Goal: Task Accomplishment & Management: Complete application form

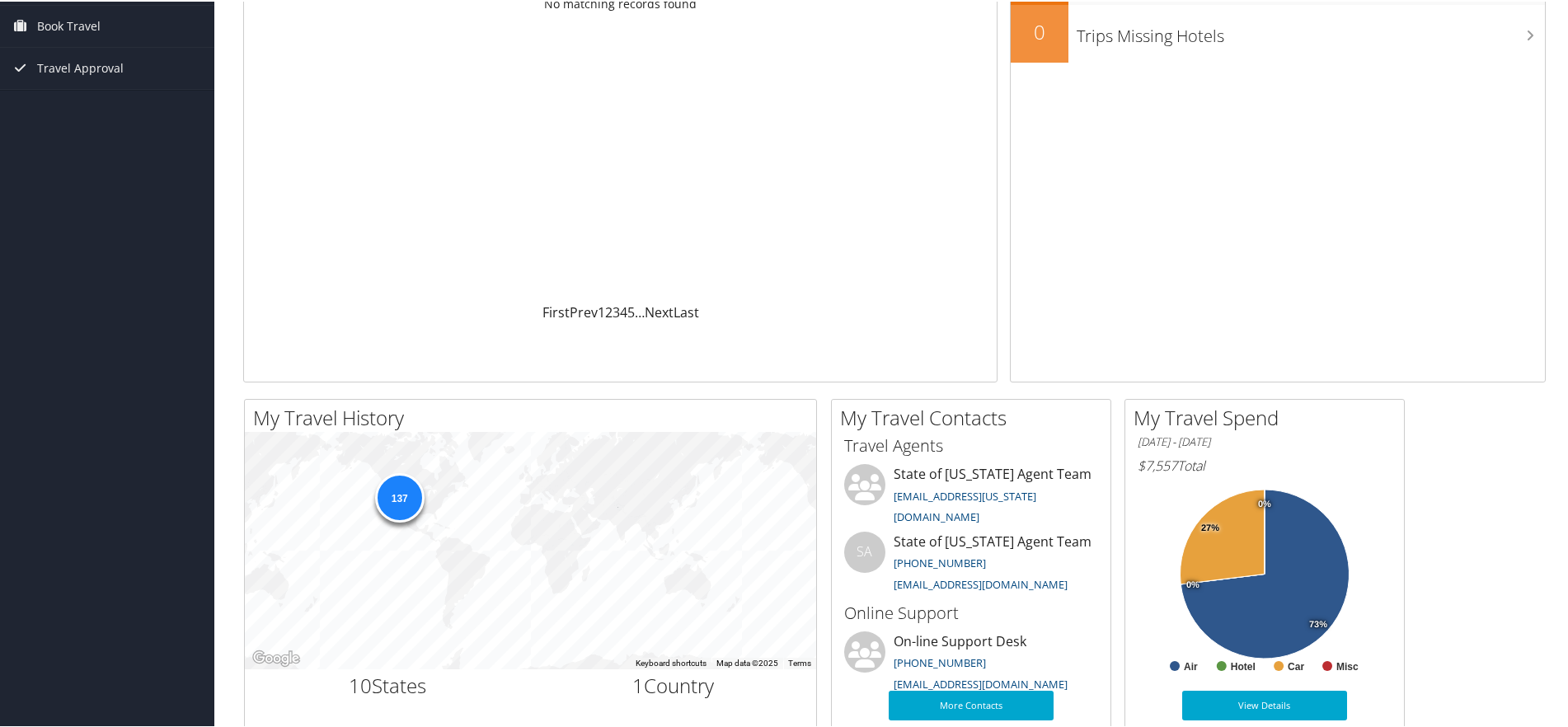
scroll to position [164, 0]
click at [402, 502] on div "137" at bounding box center [399, 495] width 50 height 50
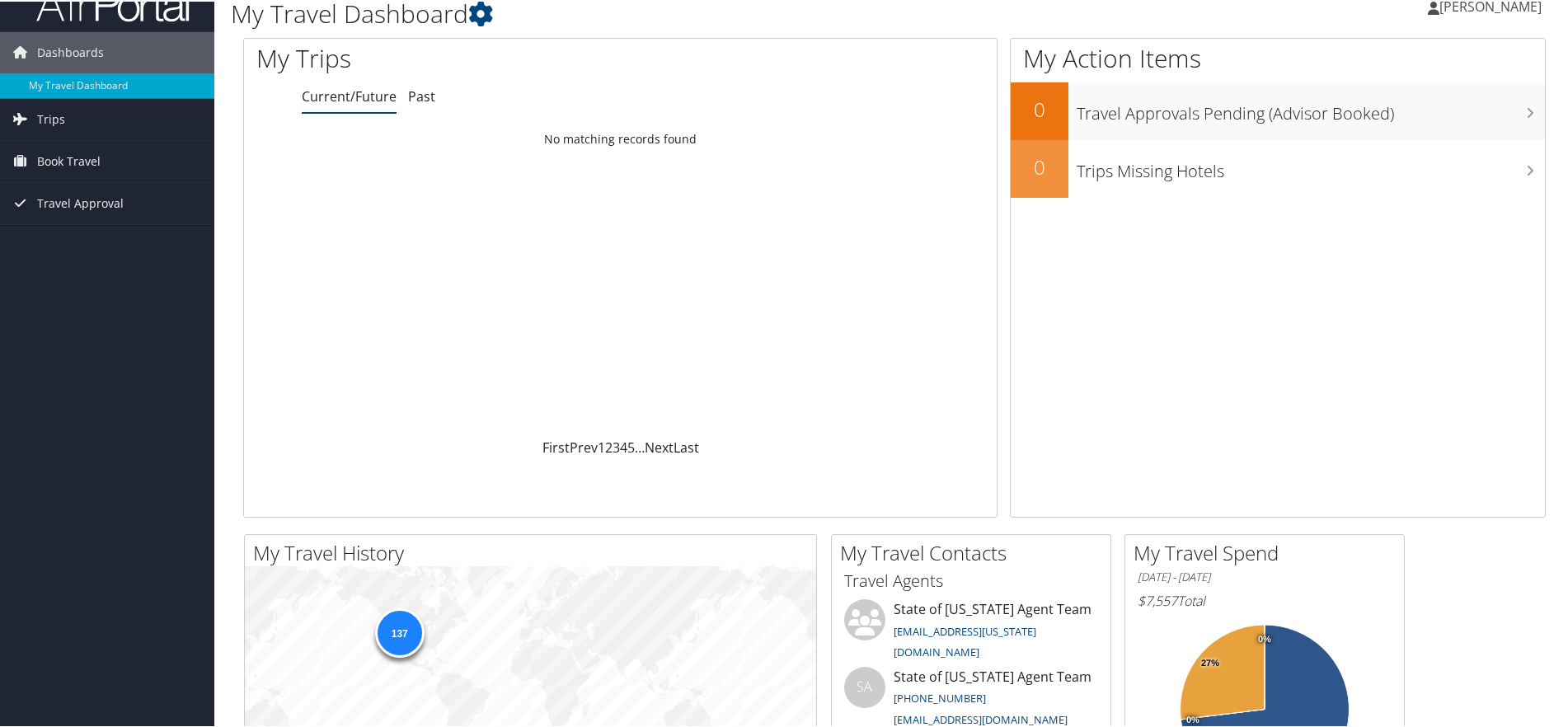
scroll to position [0, 0]
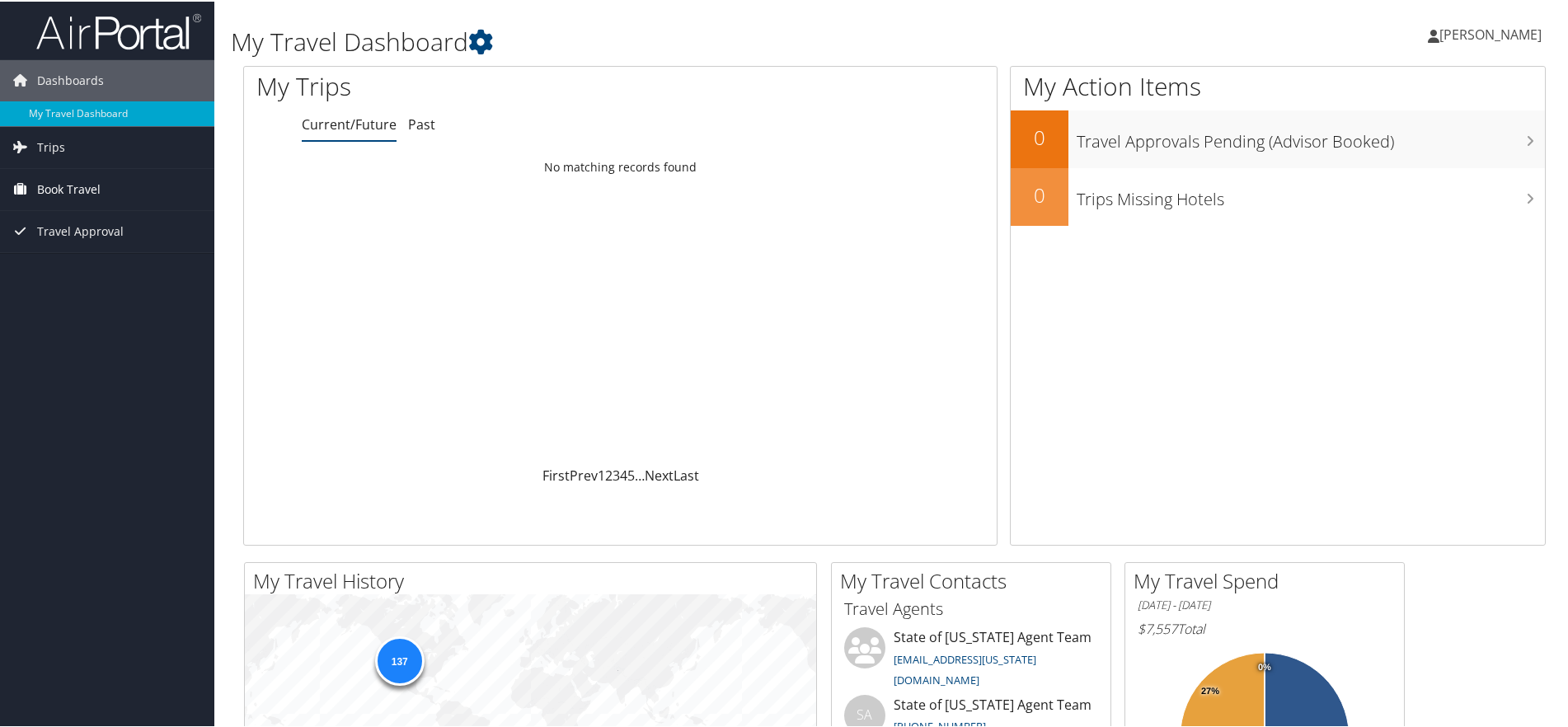
click at [57, 180] on span "Book Travel" at bounding box center [68, 188] width 63 height 41
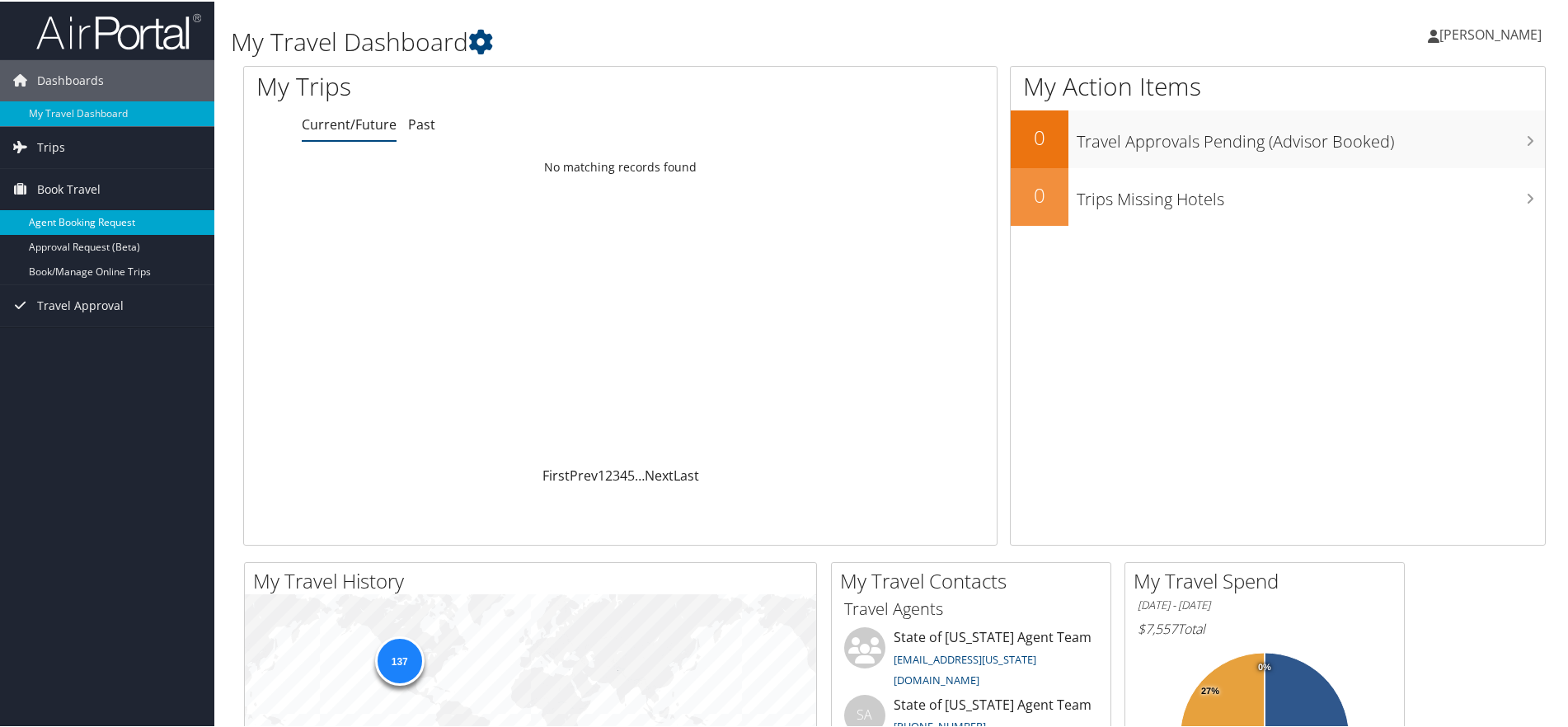
click at [76, 220] on link "Agent Booking Request" at bounding box center [107, 221] width 214 height 24
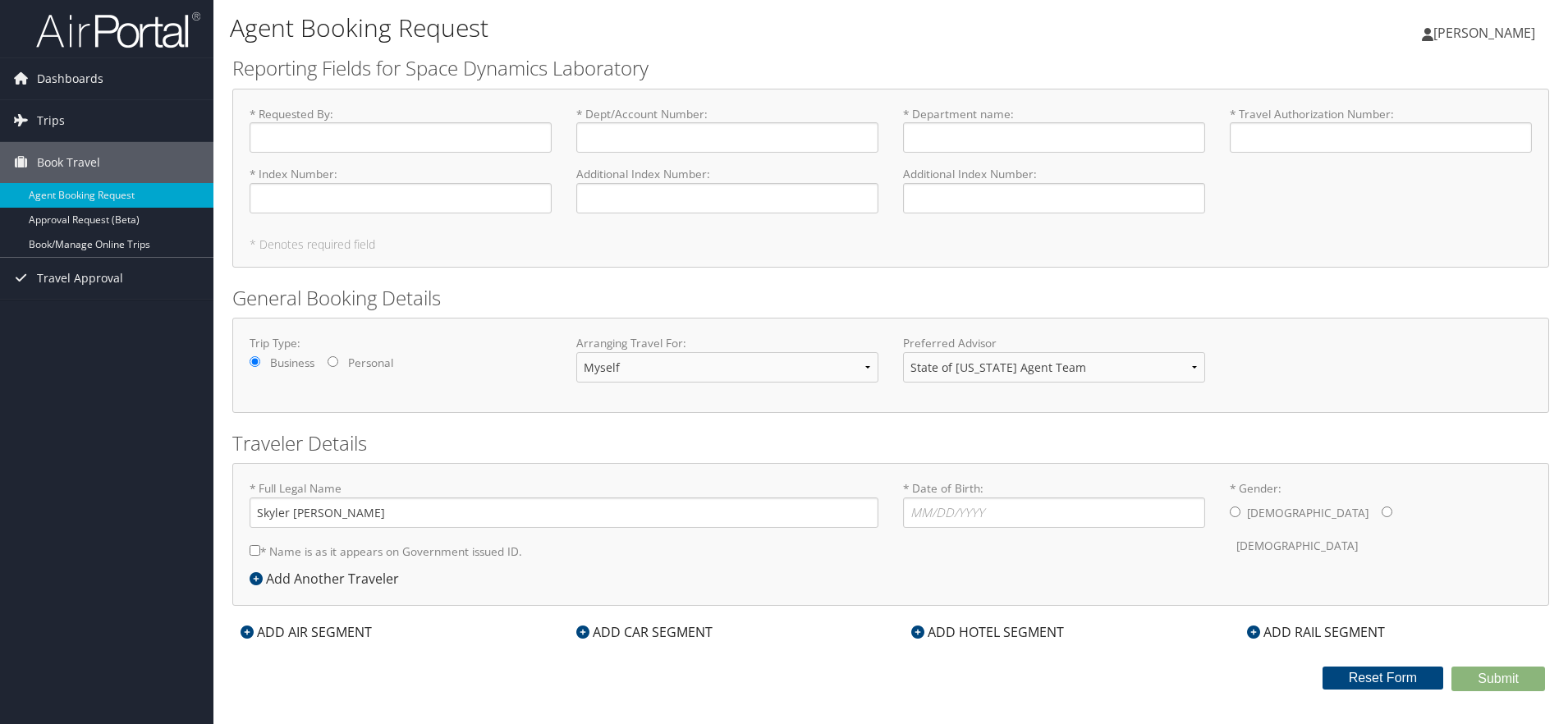
click at [1492, 40] on span "[PERSON_NAME]" at bounding box center [1484, 33] width 101 height 18
click at [1429, 150] on link "View Travel Profile" at bounding box center [1442, 145] width 183 height 28
